Goal: Transaction & Acquisition: Purchase product/service

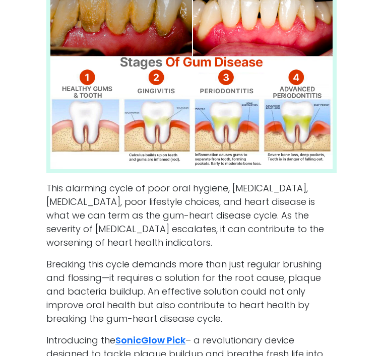
scroll to position [898, 0]
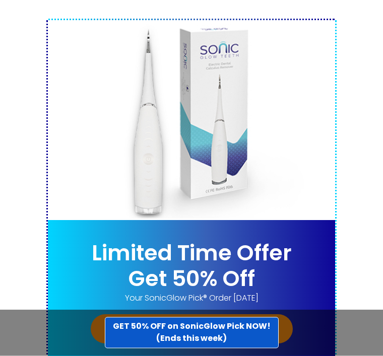
scroll to position [5330, 0]
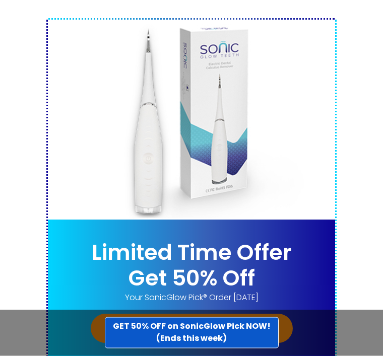
click at [230, 314] on link "Get SonicGlow Pick® Now!" at bounding box center [192, 328] width 202 height 29
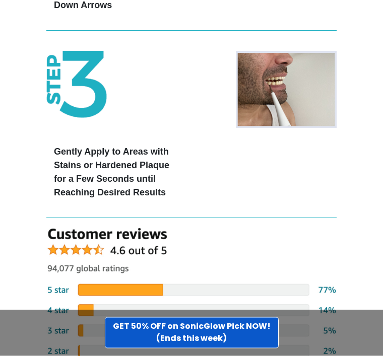
scroll to position [2857, 0]
click at [198, 344] on strong "GET 50% OFF on SonicGlow Pick NOW! (Ends this week)" at bounding box center [192, 332] width 158 height 24
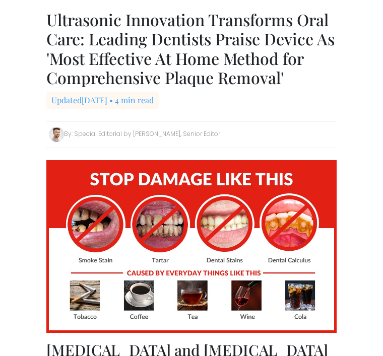
click at [325, 137] on div "By: Special Editorial by [PERSON_NAME], Senior Editor" at bounding box center [191, 134] width 290 height 26
click at [327, 121] on div "By: Special Editorial by Justin Clarke, Senior Editor" at bounding box center [191, 134] width 290 height 26
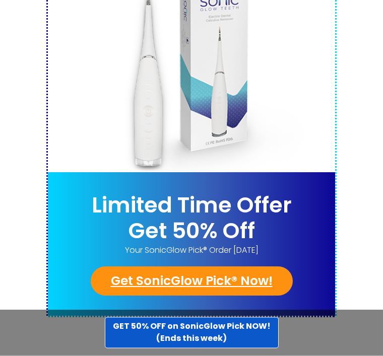
scroll to position [5378, 0]
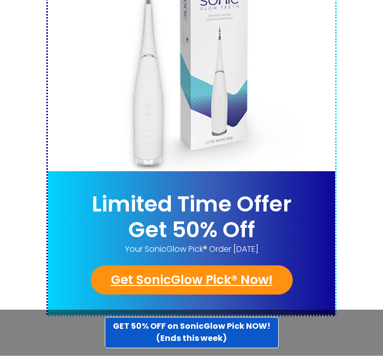
click at [220, 266] on link "Get SonicGlow Pick® Now!" at bounding box center [192, 280] width 202 height 29
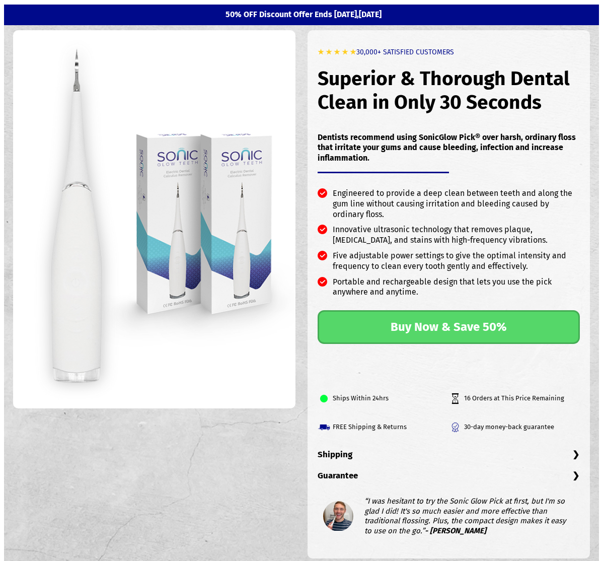
click at [511, 333] on link "Buy Now & Save 50%" at bounding box center [449, 327] width 263 height 34
